Goal: Use online tool/utility: Use online tool/utility

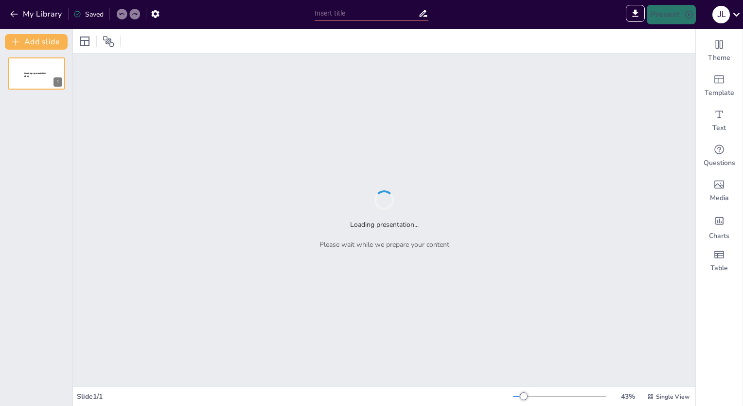
type input "Imported tlou.ai_Pitch deck_BW Pre-Seed.pptx"
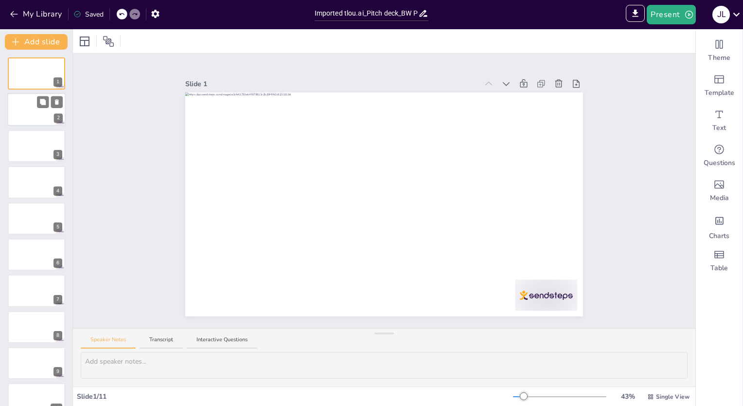
click at [37, 108] on div at bounding box center [36, 109] width 58 height 33
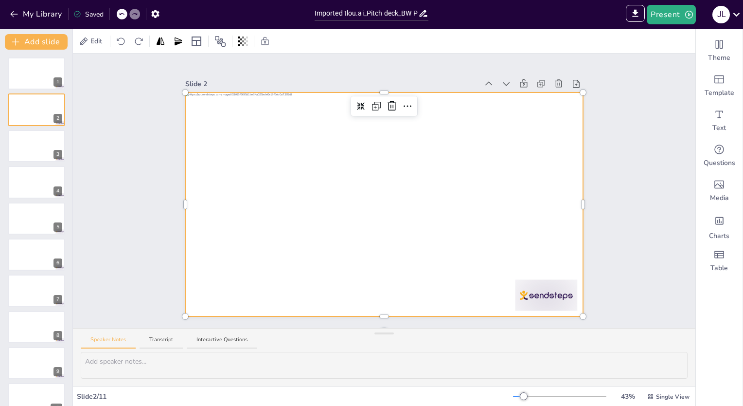
click at [267, 188] on div at bounding box center [384, 204] width 398 height 224
click at [21, 71] on div at bounding box center [36, 73] width 58 height 33
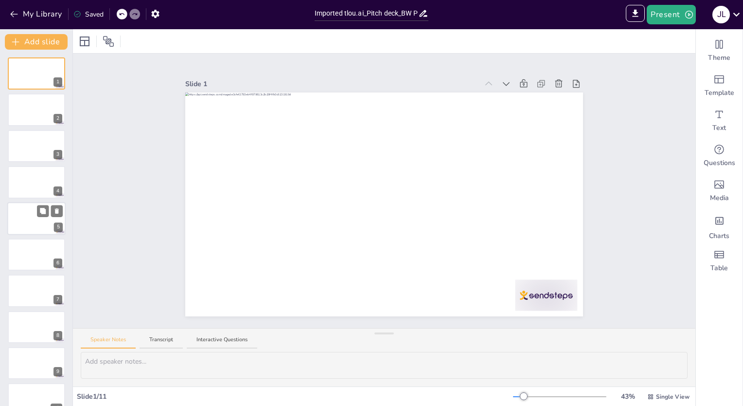
click at [34, 220] on div at bounding box center [36, 218] width 58 height 33
click at [86, 44] on icon at bounding box center [85, 41] width 12 height 12
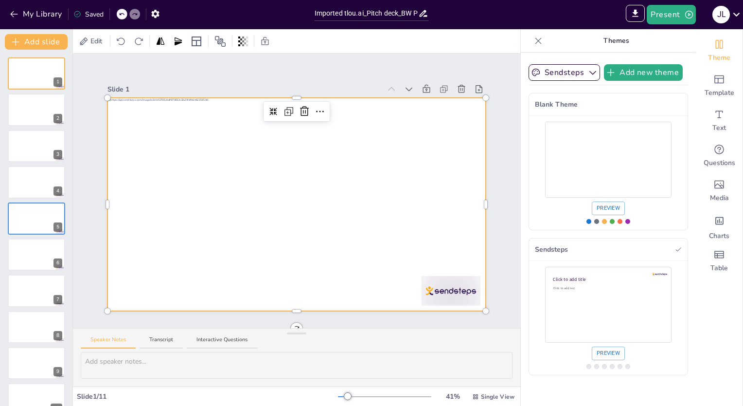
click at [284, 252] on div at bounding box center [296, 204] width 378 height 213
click at [316, 111] on icon at bounding box center [320, 111] width 8 height 1
click at [553, 74] on button "Sendsteps" at bounding box center [564, 72] width 71 height 17
click at [546, 72] on button "Sendsteps" at bounding box center [564, 72] width 71 height 17
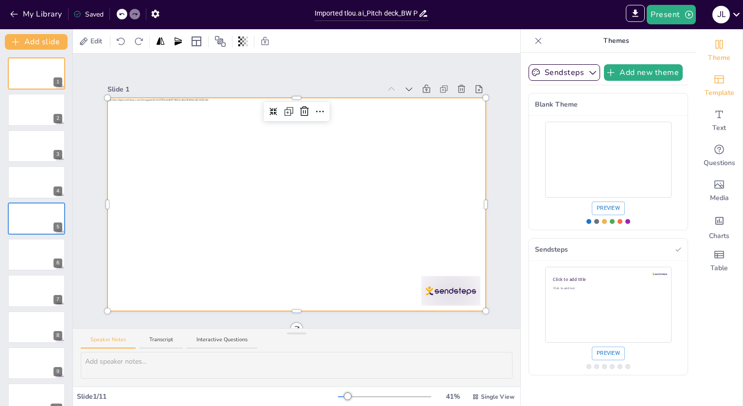
click at [708, 86] on div "Template" at bounding box center [719, 85] width 47 height 35
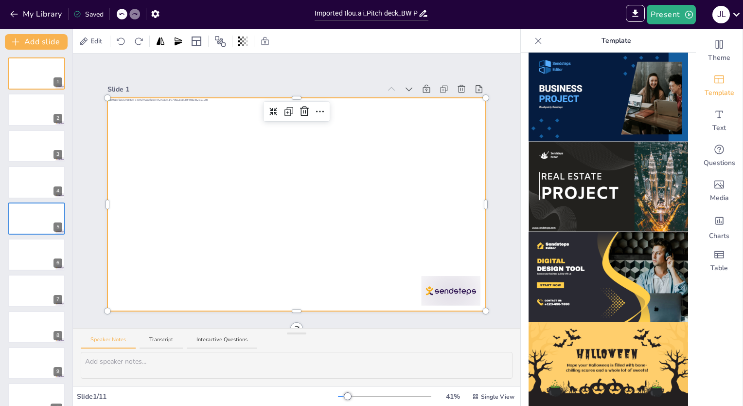
scroll to position [880, 0]
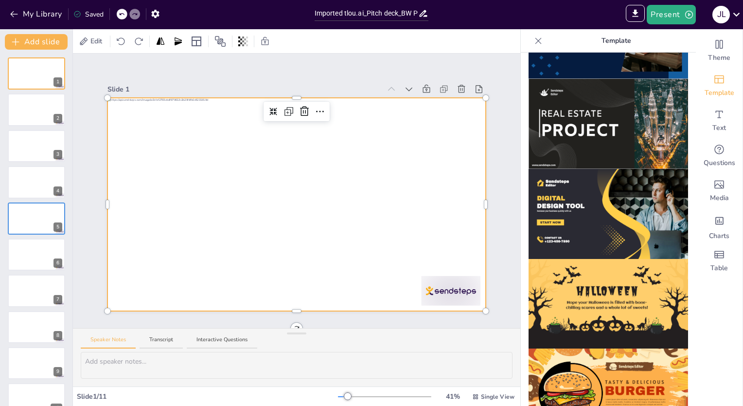
click at [552, 191] on img at bounding box center [608, 214] width 159 height 90
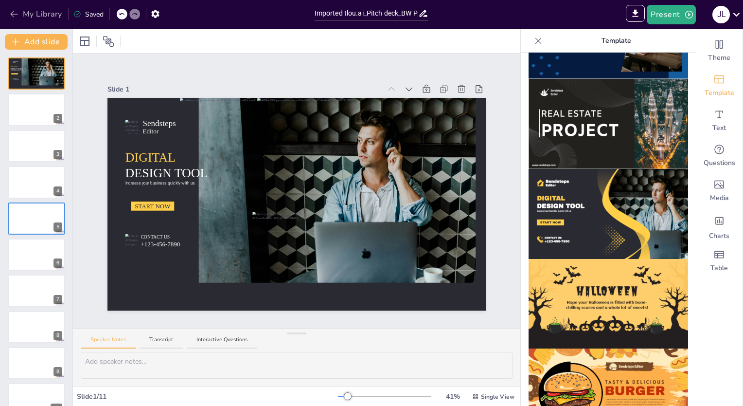
click at [11, 14] on icon "button" at bounding box center [13, 14] width 7 height 6
